Goal: Check status: Check status

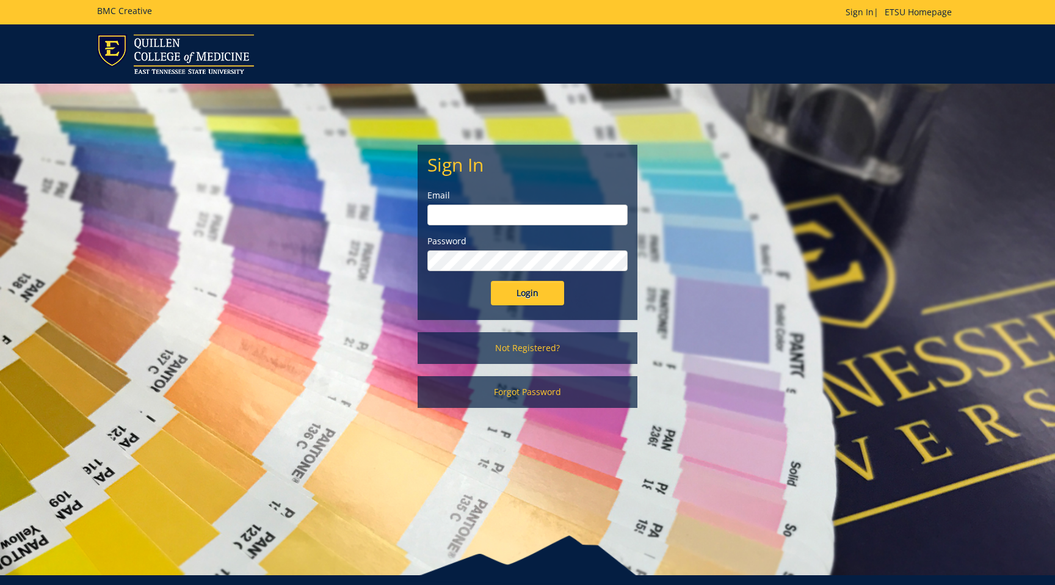
drag, startPoint x: 0, startPoint y: 0, endPoint x: 513, endPoint y: 220, distance: 558.0
click at [513, 220] on input "email" at bounding box center [527, 215] width 200 height 21
type input "[EMAIL_ADDRESS][DOMAIN_NAME]"
click at [528, 289] on input "Login" at bounding box center [527, 293] width 73 height 24
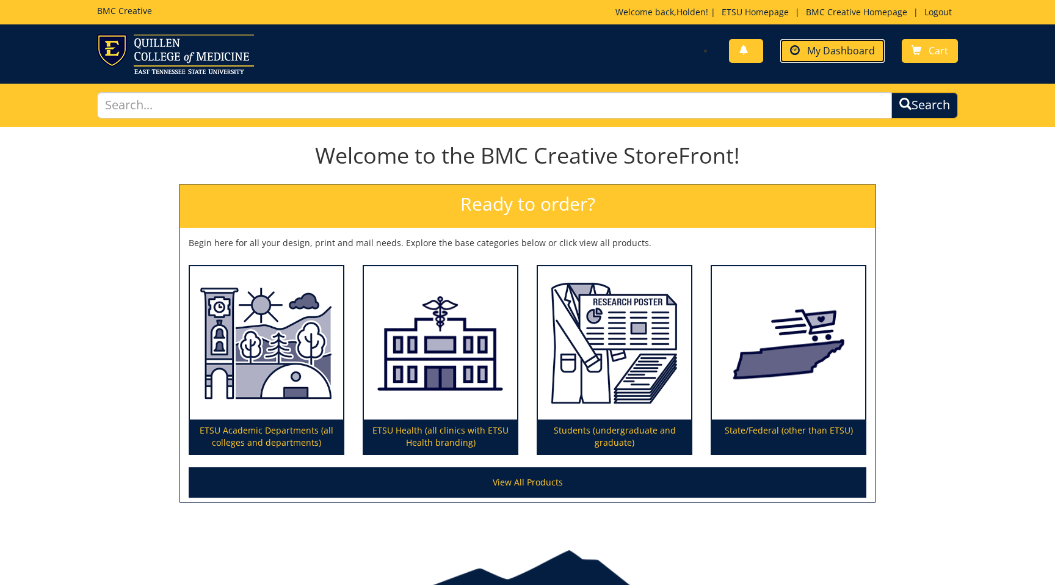
click at [837, 54] on span "My Dashboard" at bounding box center [841, 50] width 68 height 13
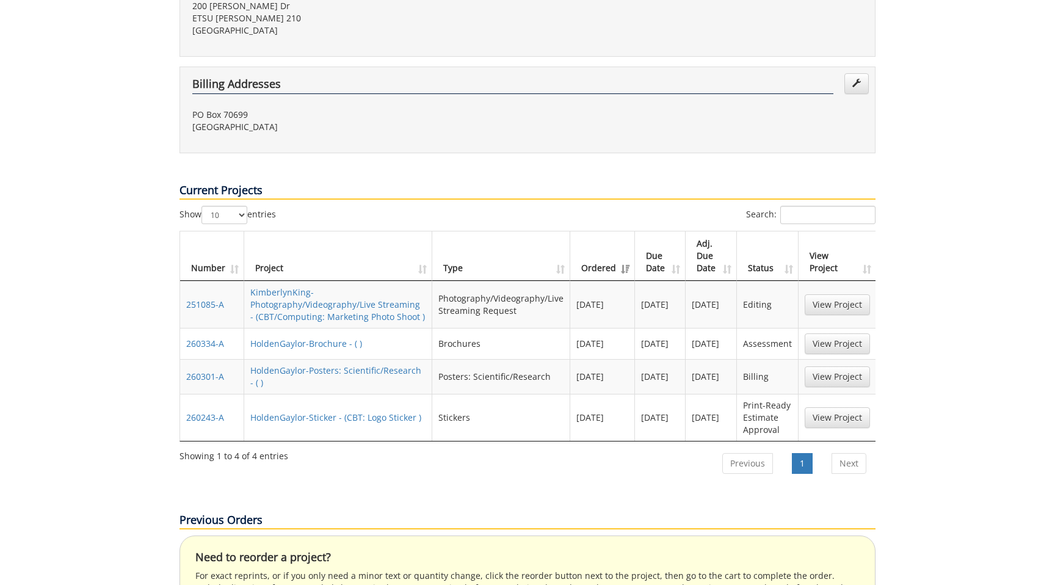
scroll to position [374, 0]
click at [821, 334] on link "View Project" at bounding box center [837, 344] width 65 height 21
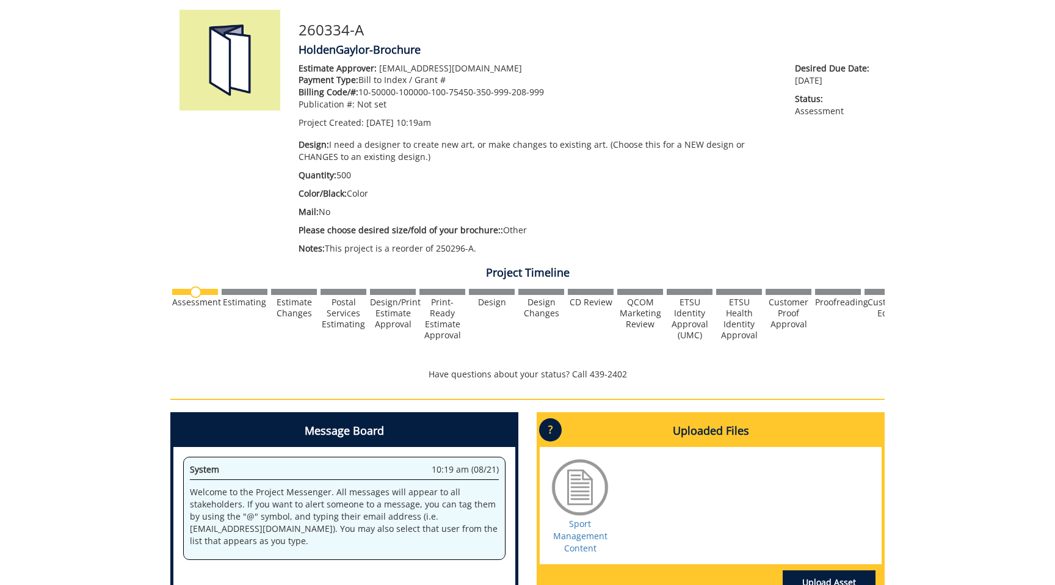
scroll to position [145, 0]
